Goal: Transaction & Acquisition: Purchase product/service

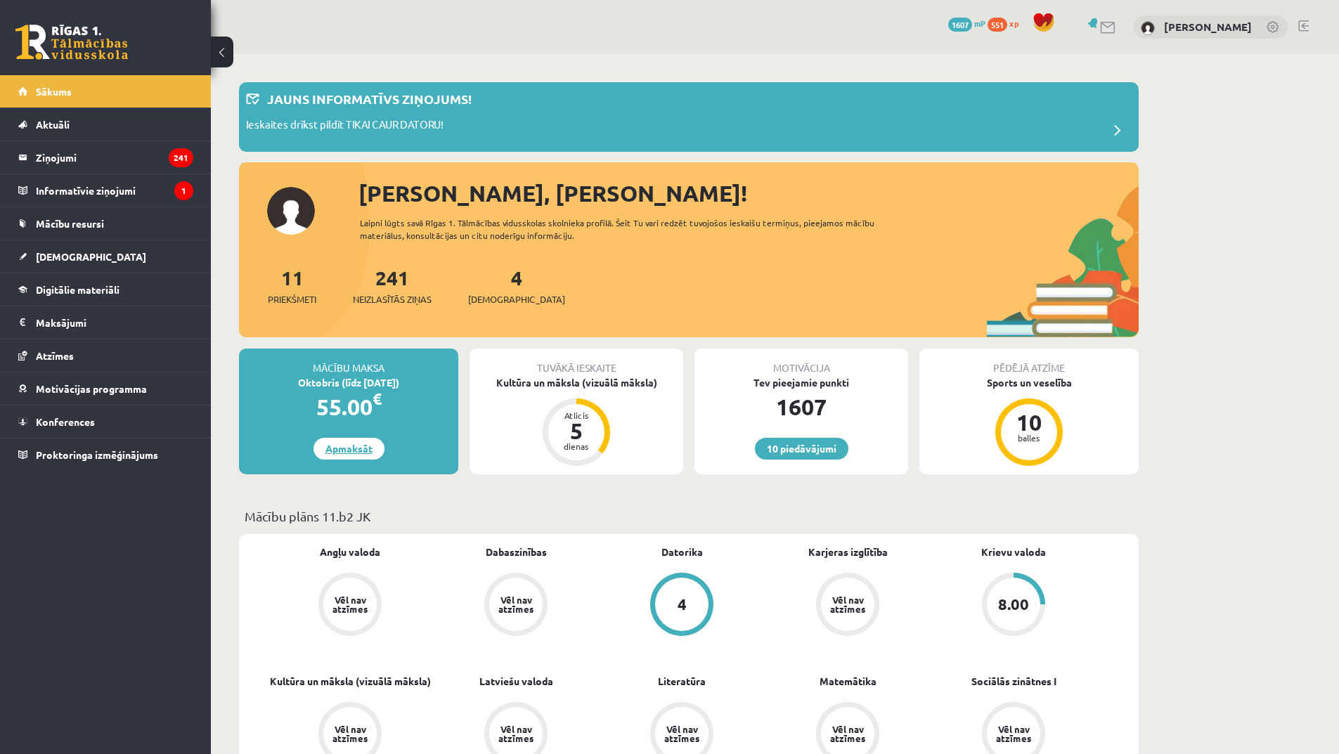
click at [364, 456] on link "Apmaksāt" at bounding box center [349, 449] width 71 height 22
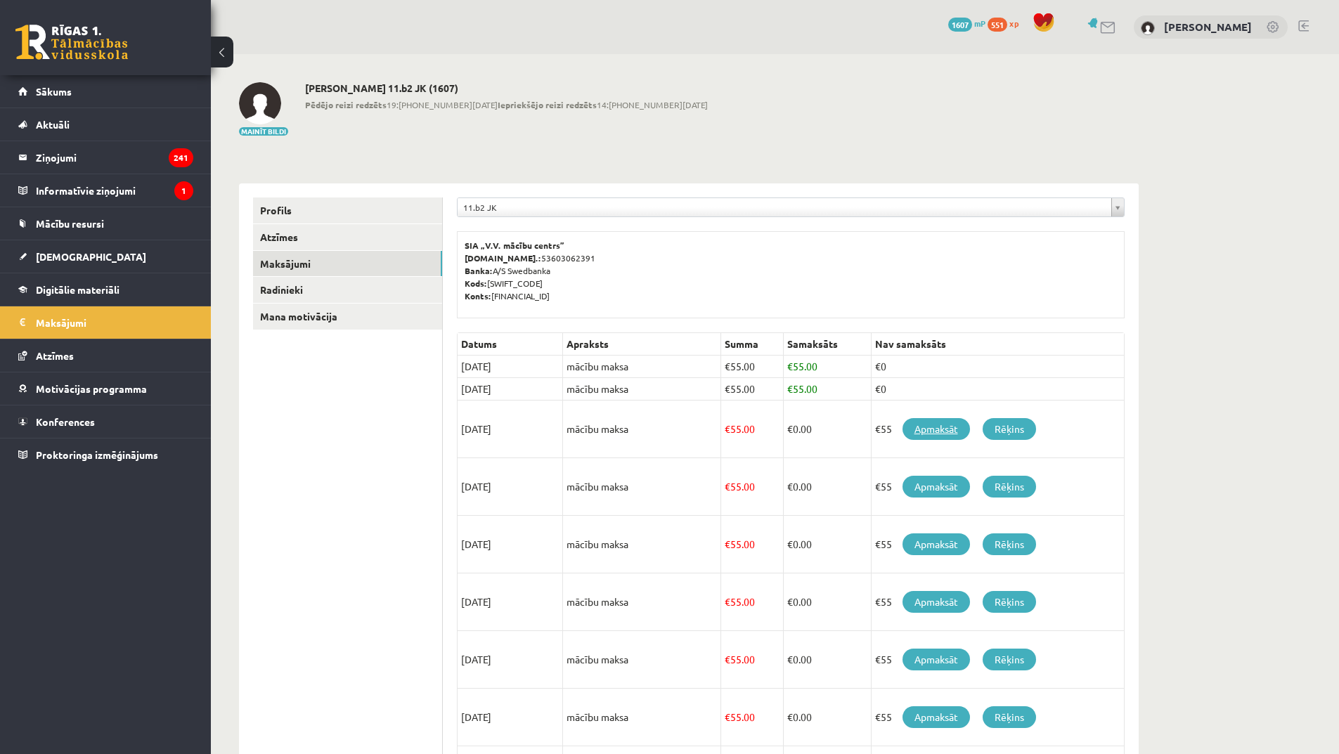
click at [932, 430] on link "Apmaksāt" at bounding box center [936, 429] width 67 height 22
